Goal: Task Accomplishment & Management: Manage account settings

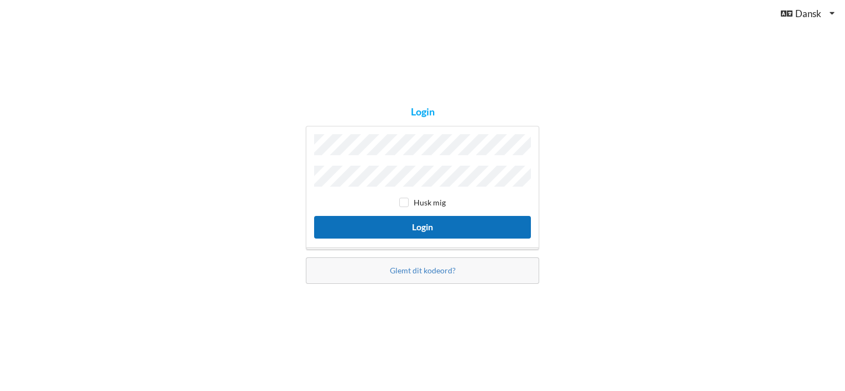
click at [409, 222] on button "Login" at bounding box center [422, 227] width 217 height 23
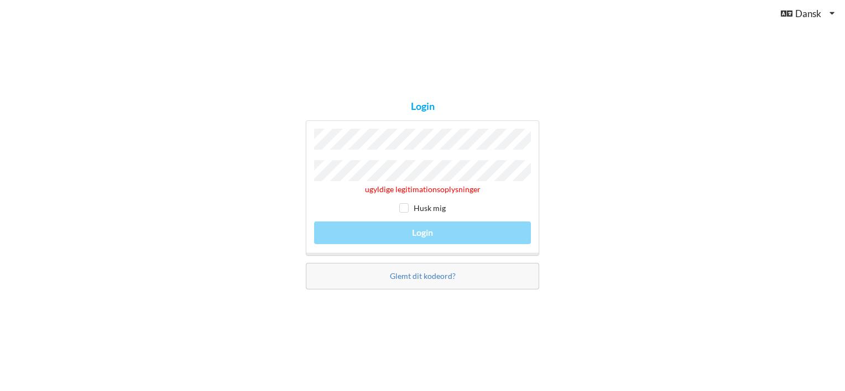
click at [402, 268] on div "Glemt dit kodeord?" at bounding box center [422, 276] width 233 height 27
click at [410, 271] on link "Glemt dit kodeord?" at bounding box center [423, 275] width 66 height 9
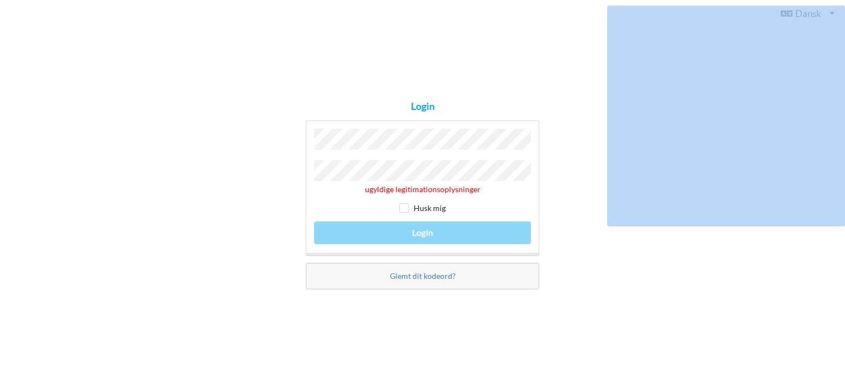
click at [410, 270] on div "Glemt dit kodeord?" at bounding box center [422, 276] width 233 height 27
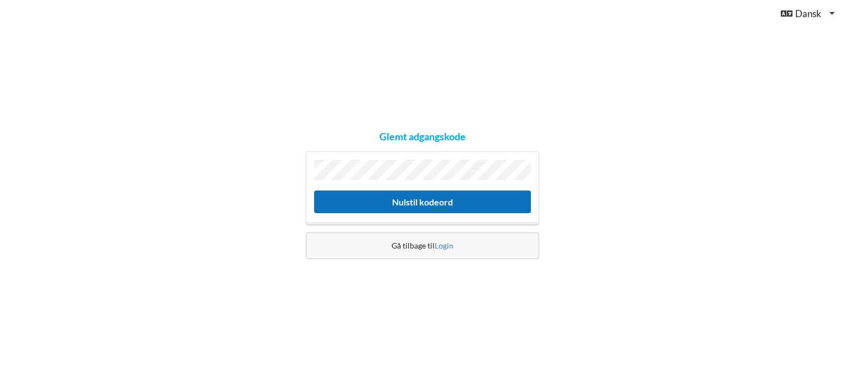
click at [427, 196] on button "Nulstil kodeord" at bounding box center [422, 202] width 217 height 23
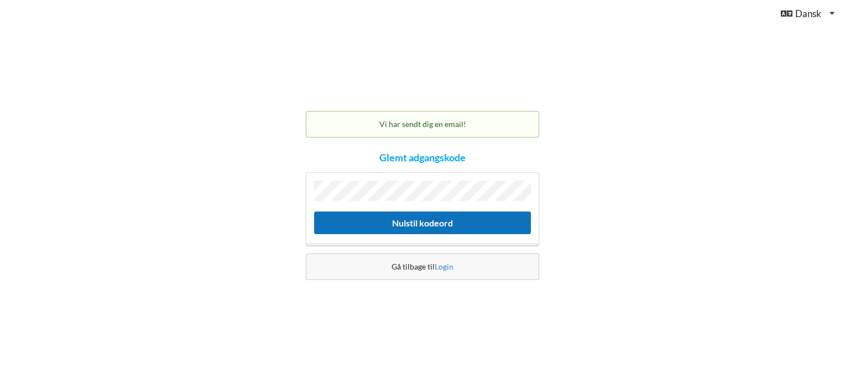
click at [423, 221] on button "Nulstil kodeord" at bounding box center [422, 223] width 217 height 23
click at [411, 219] on button "Nulstil kodeord" at bounding box center [422, 223] width 217 height 23
click at [411, 218] on button "Nulstil kodeord" at bounding box center [422, 223] width 217 height 23
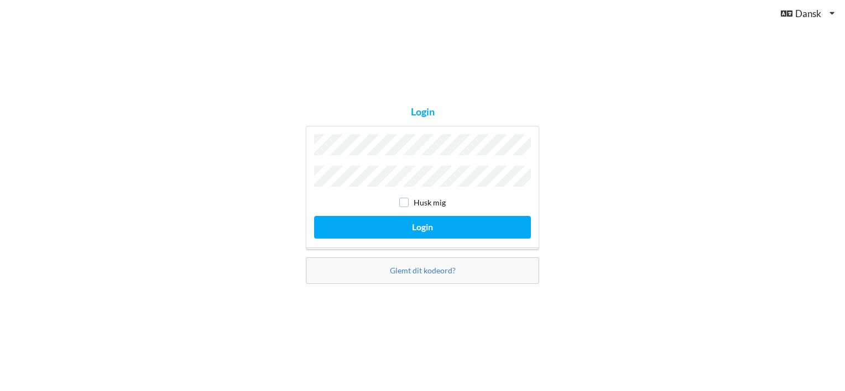
click at [405, 198] on input "checkbox" at bounding box center [403, 202] width 9 height 9
checkbox input "true"
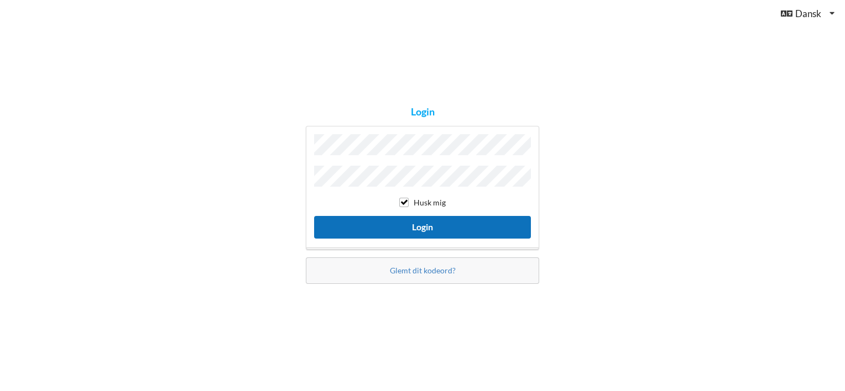
click at [406, 222] on button "Login" at bounding box center [422, 227] width 217 height 23
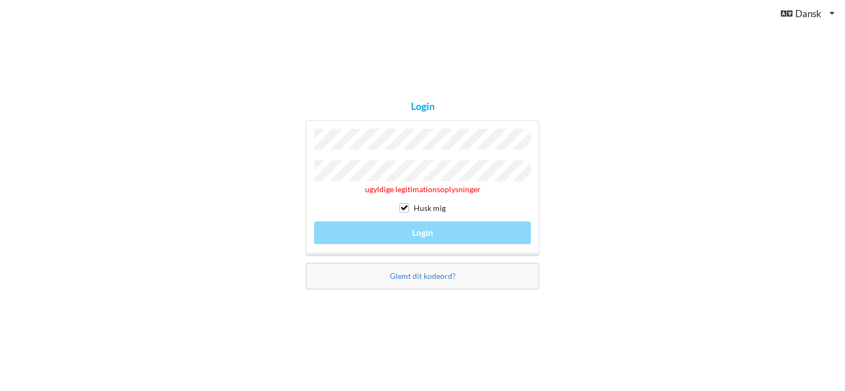
click at [403, 271] on link "Glemt dit kodeord?" at bounding box center [423, 275] width 66 height 9
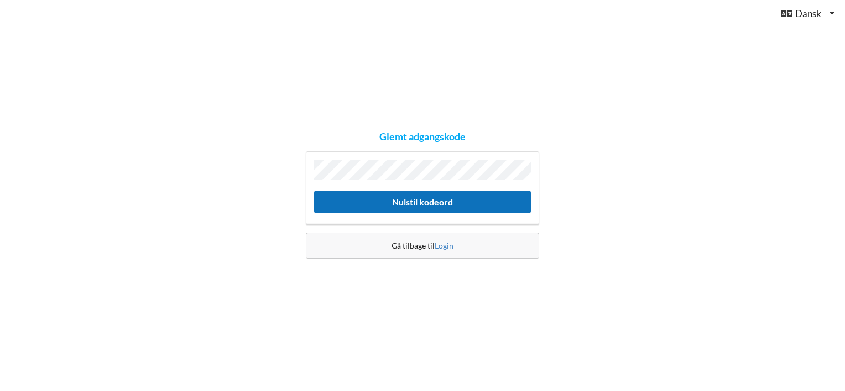
click at [393, 198] on button "Nulstil kodeord" at bounding box center [422, 202] width 217 height 23
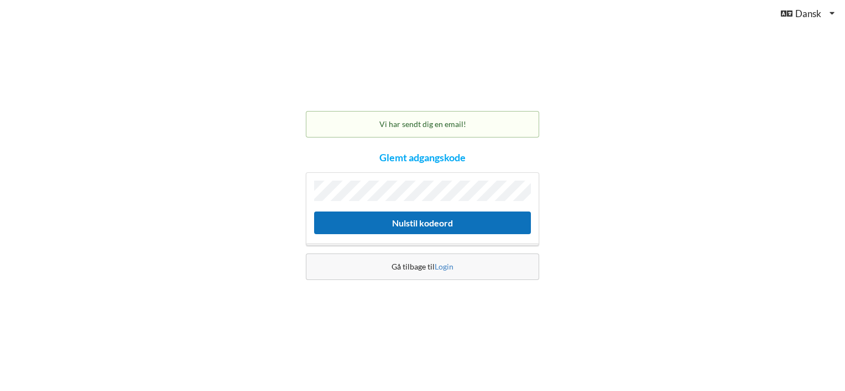
click at [405, 219] on button "Nulstil kodeord" at bounding box center [422, 223] width 217 height 23
click at [425, 218] on button "Nulstil kodeord" at bounding box center [422, 223] width 217 height 23
